Goal: Check status: Check status

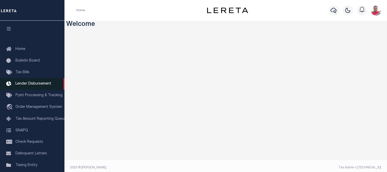
click at [35, 84] on span "Lender Disbursement" at bounding box center [33, 84] width 36 height 4
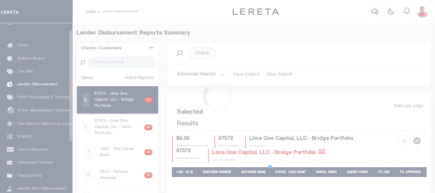
scroll to position [9, 0]
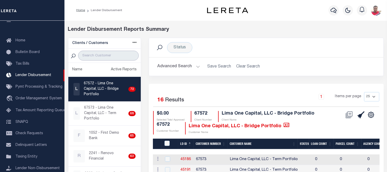
click at [94, 58] on input "search" at bounding box center [108, 56] width 61 height 10
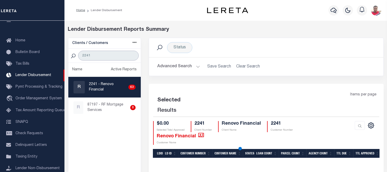
type input "2241"
click at [96, 86] on p "2241 - Renovo Financial" at bounding box center [107, 87] width 37 height 11
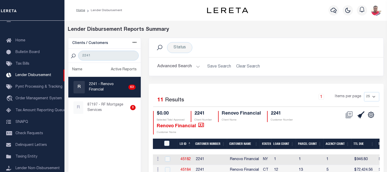
checkbox input "true"
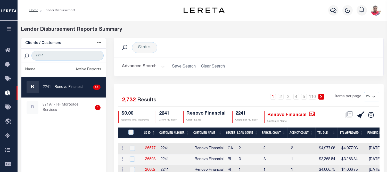
click at [141, 66] on button "Advanced Search" at bounding box center [143, 66] width 43 height 10
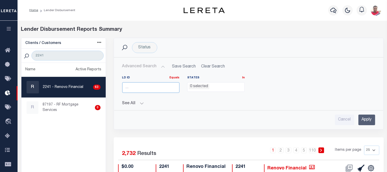
click at [135, 87] on input "number" at bounding box center [151, 87] width 58 height 11
paste input "38897"
type input "38897"
click at [364, 117] on input "Apply" at bounding box center [367, 119] width 17 height 11
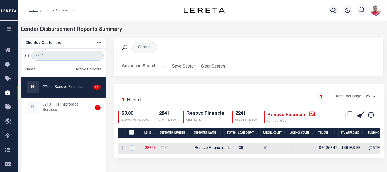
click at [5, 30] on button "button" at bounding box center [9, 30] width 18 height 18
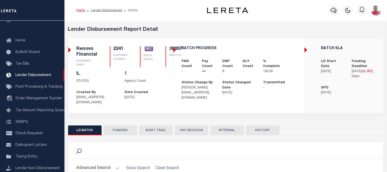
scroll to position [86, 0]
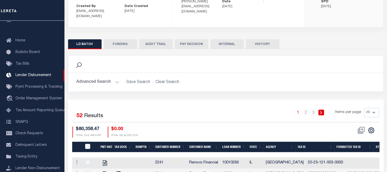
drag, startPoint x: 196, startPoint y: 39, endPoint x: 195, endPoint y: 43, distance: 4.8
click at [196, 39] on button "PAY DECISION" at bounding box center [192, 44] width 34 height 10
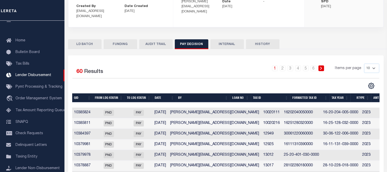
scroll to position [145, 0]
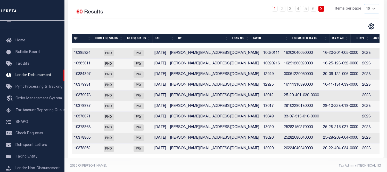
click at [372, 4] on select "10 25 50 100" at bounding box center [371, 8] width 15 height 9
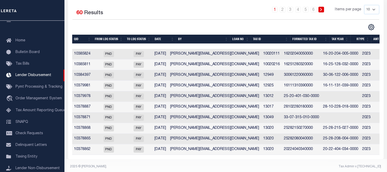
select select "100"
click at [364, 5] on select "10 25 50 100" at bounding box center [371, 9] width 15 height 9
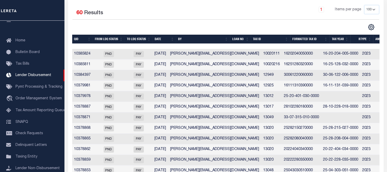
drag, startPoint x: 238, startPoint y: 32, endPoint x: 238, endPoint y: 37, distance: 5.4
click at [239, 35] on th "Loan No" at bounding box center [240, 39] width 21 height 9
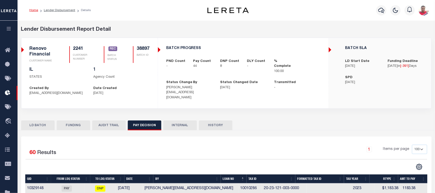
scroll to position [0, 0]
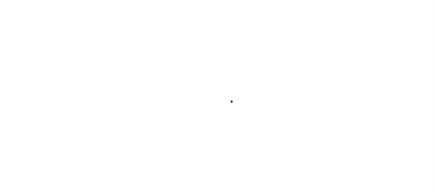
scroll to position [23, 0]
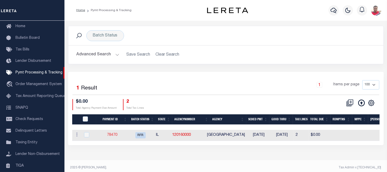
click at [112, 133] on link "78470" at bounding box center [112, 135] width 10 height 4
checkbox input "true"
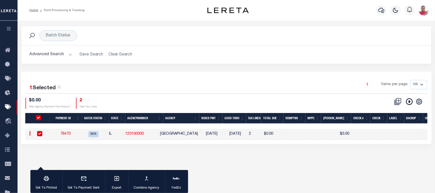
click at [28, 134] on link at bounding box center [30, 134] width 6 height 4
click at [124, 161] on div "Batch Status Search Advanced Search Save Search Clear Search PayeeSearchTable_d…" at bounding box center [227, 108] width 418 height 174
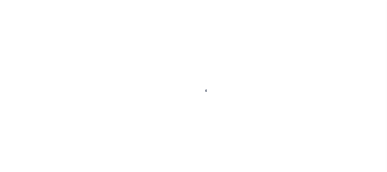
select select "RFR"
select select
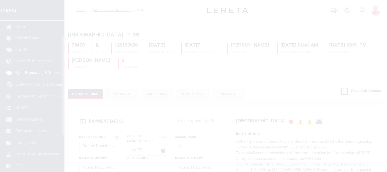
scroll to position [23, 0]
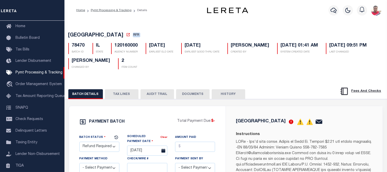
click at [124, 96] on button "TAX LINES" at bounding box center [122, 94] width 34 height 10
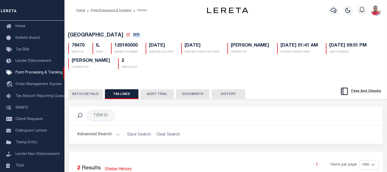
scroll to position [86, 0]
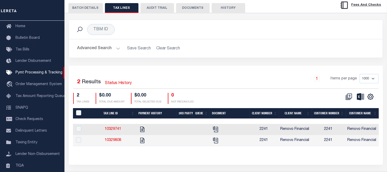
click at [150, 6] on button "AUDIT TRAIL" at bounding box center [158, 8] width 34 height 10
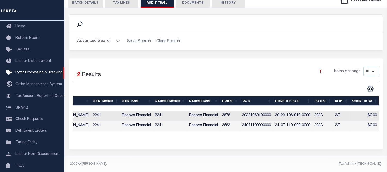
scroll to position [37, 0]
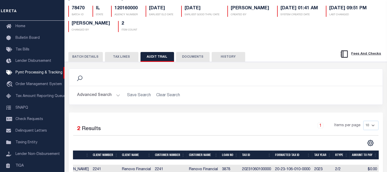
click at [75, 58] on button "BATCH DETAILS" at bounding box center [85, 57] width 35 height 10
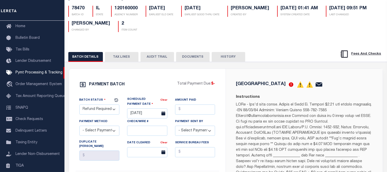
click at [116, 55] on button "TAX LINES" at bounding box center [122, 57] width 34 height 10
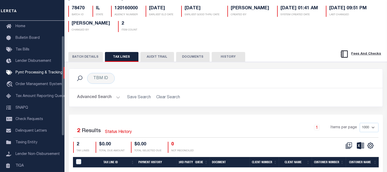
scroll to position [66, 0]
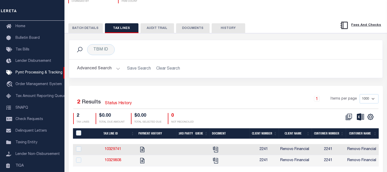
click at [153, 28] on button "AUDIT TRAIL" at bounding box center [158, 28] width 34 height 10
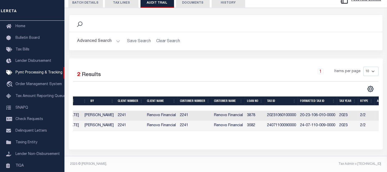
scroll to position [0, 50]
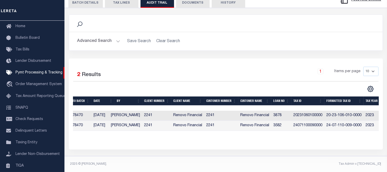
click at [110, 36] on button "Advanced Search" at bounding box center [98, 41] width 43 height 10
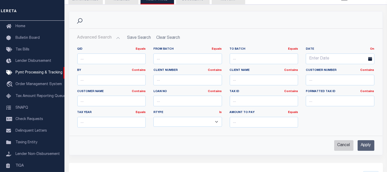
drag, startPoint x: 341, startPoint y: 147, endPoint x: 328, endPoint y: 140, distance: 15.0
click at [341, 147] on input "Cancel" at bounding box center [343, 145] width 19 height 11
checkbox input "true"
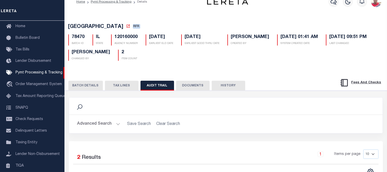
click at [229, 84] on button "HISTORY" at bounding box center [229, 85] width 34 height 10
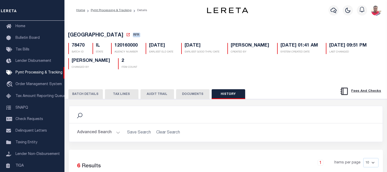
click at [154, 97] on button "AUDIT TRAIL" at bounding box center [158, 94] width 34 height 10
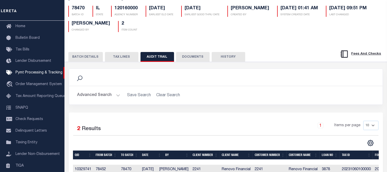
drag, startPoint x: 80, startPoint y: 57, endPoint x: 113, endPoint y: 68, distance: 34.3
click at [81, 57] on button "BATCH DETAILS" at bounding box center [85, 57] width 35 height 10
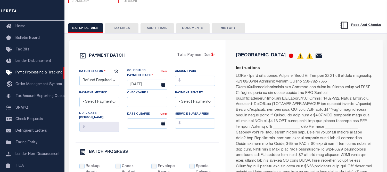
click at [117, 27] on button "TAX LINES" at bounding box center [122, 28] width 34 height 10
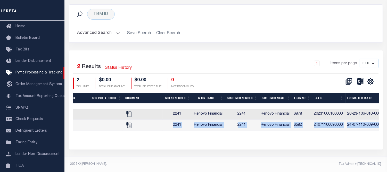
drag, startPoint x: 181, startPoint y: 128, endPoint x: 281, endPoint y: 140, distance: 100.0
click at [353, 133] on div "Tax Line ID Payment History 3rd Party Queue Document Client Number Client Name …" at bounding box center [226, 116] width 306 height 46
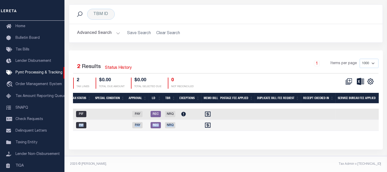
scroll to position [0, 546]
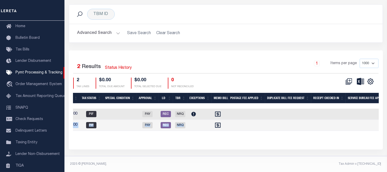
click at [167, 137] on div at bounding box center [226, 138] width 306 height 2
click at [195, 141] on div "Selected 2 Results Status History 1 Items per page 1000 2500 5000 10000 2 TAX L…" at bounding box center [226, 99] width 314 height 99
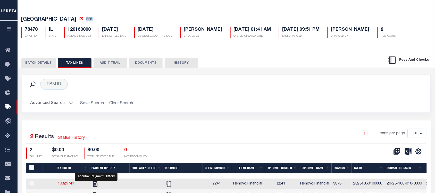
scroll to position [0, 0]
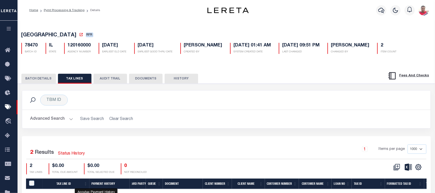
click at [110, 82] on button "AUDIT TRAIL" at bounding box center [111, 79] width 34 height 10
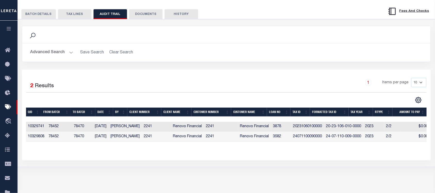
scroll to position [0, 3]
